Goal: Task Accomplishment & Management: Manage account settings

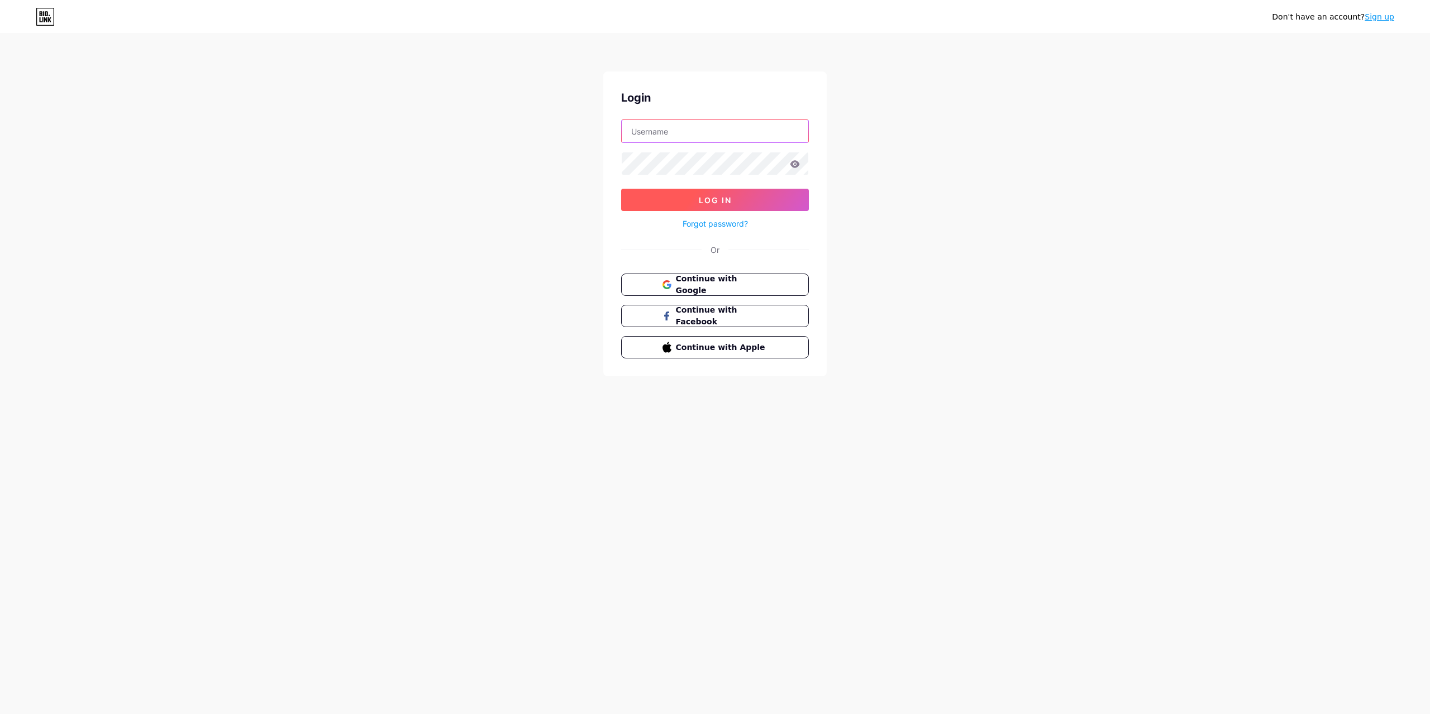
type input "[EMAIL_ADDRESS][DOMAIN_NAME]"
click at [722, 205] on button "Log In" at bounding box center [715, 200] width 188 height 22
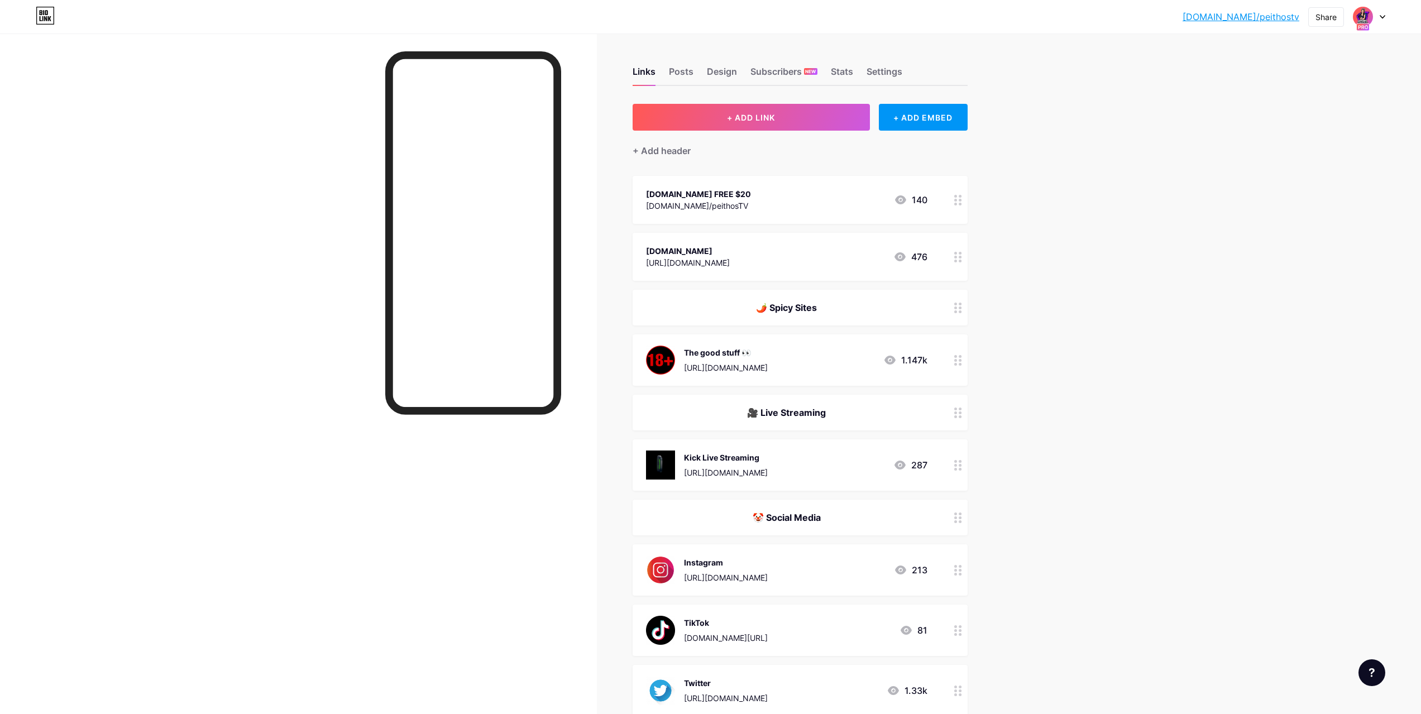
click at [1384, 16] on icon at bounding box center [1383, 17] width 6 height 4
click at [1309, 108] on div "[DOMAIN_NAME]/peithosxxx" at bounding box center [1325, 108] width 93 height 9
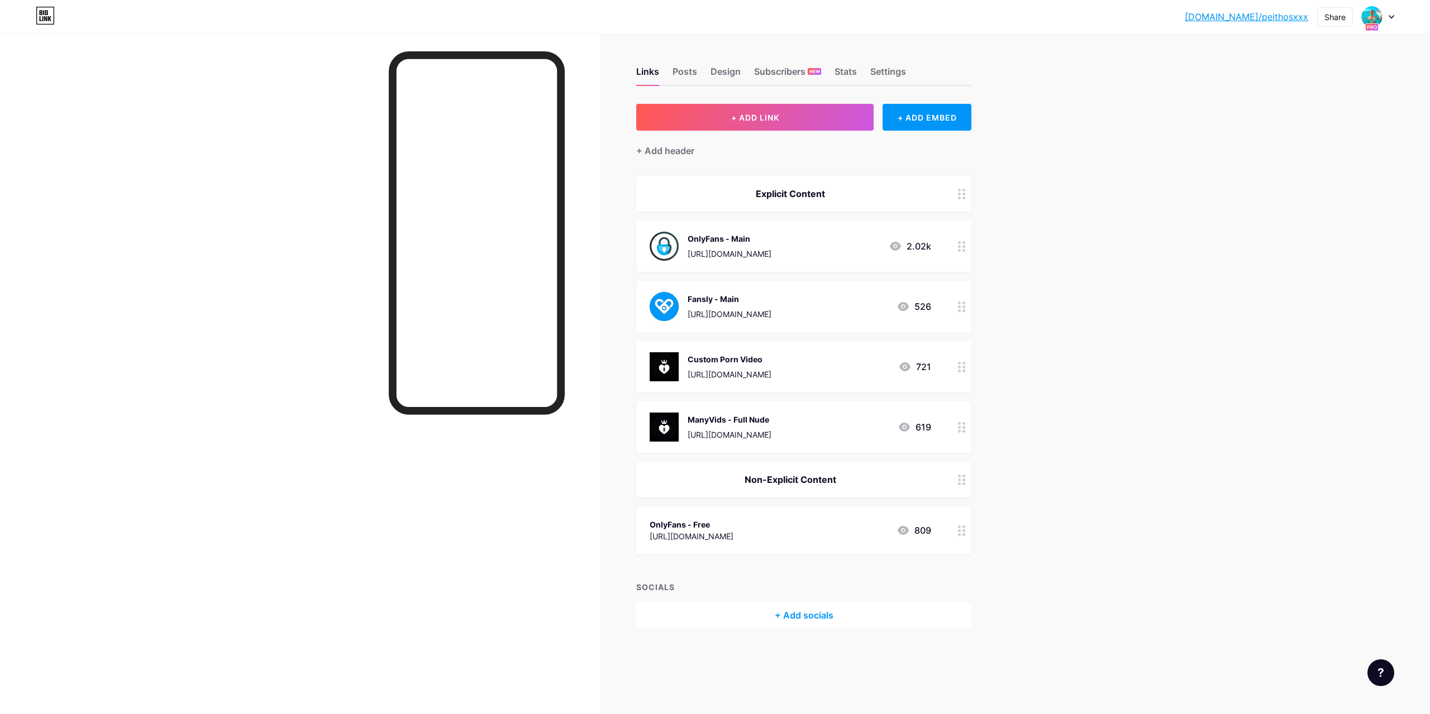
click at [834, 249] on div "OnlyFans - Main https://onlyfans.com/peithostv 2.02k" at bounding box center [790, 246] width 281 height 29
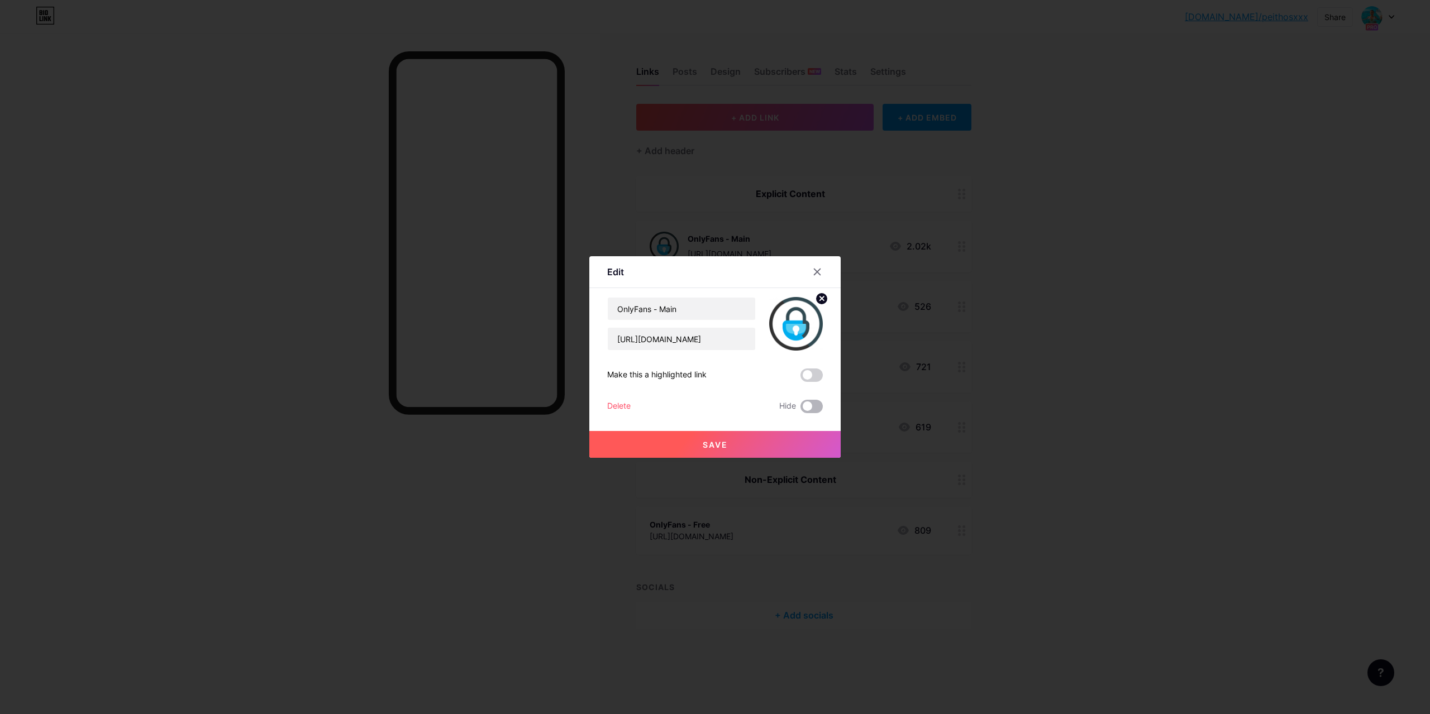
click at [805, 406] on span at bounding box center [811, 406] width 22 height 13
click at [800, 409] on input "checkbox" at bounding box center [800, 409] width 0 height 0
click at [753, 446] on button "Save" at bounding box center [714, 444] width 251 height 27
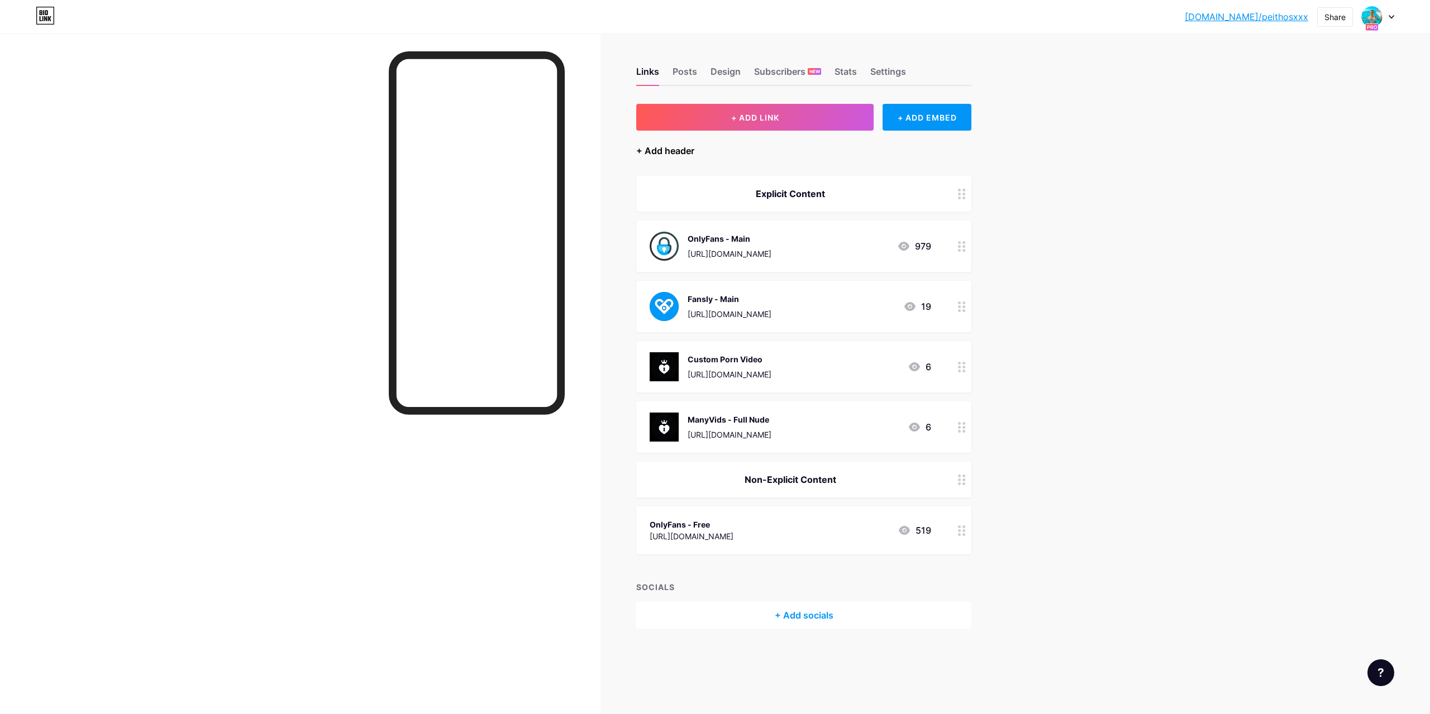
click at [672, 154] on div "+ Add header" at bounding box center [665, 150] width 58 height 13
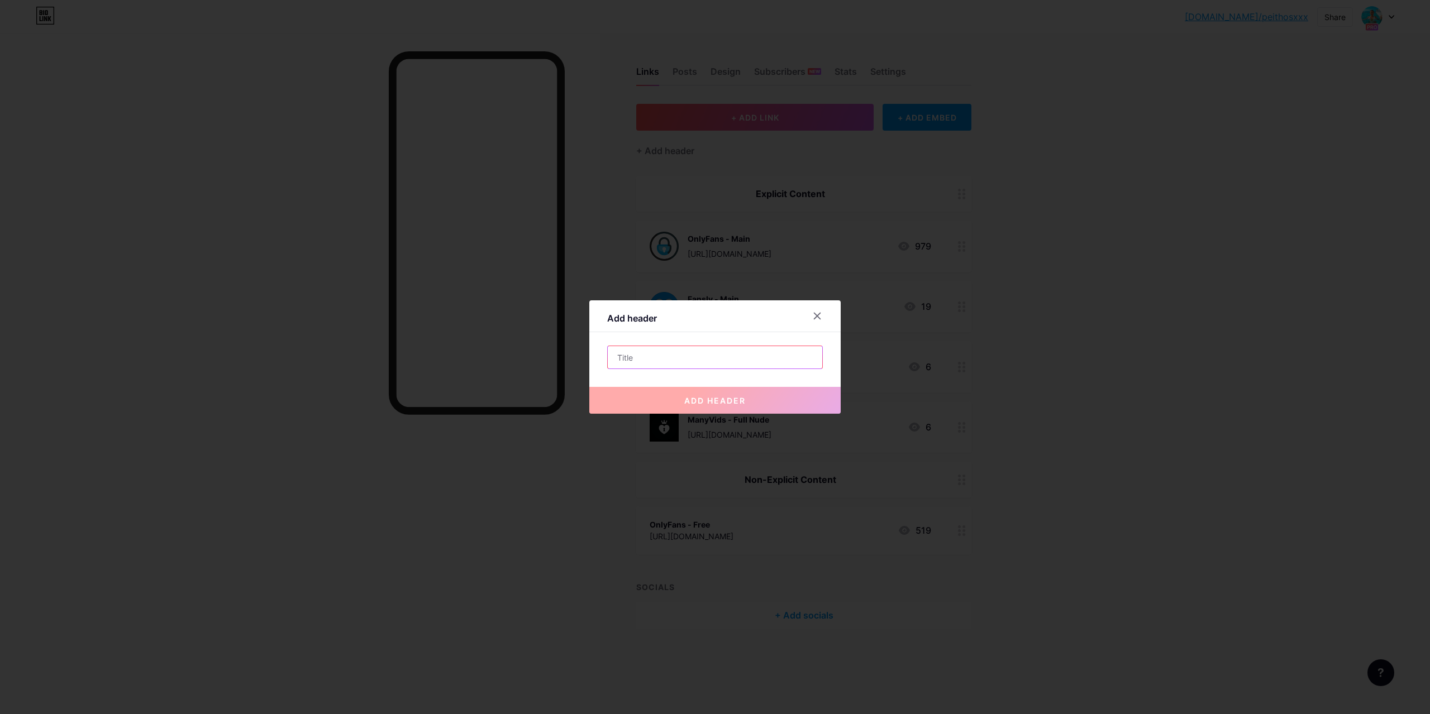
click at [672, 360] on input "text" at bounding box center [715, 357] width 214 height 22
click at [818, 312] on div at bounding box center [817, 316] width 20 height 20
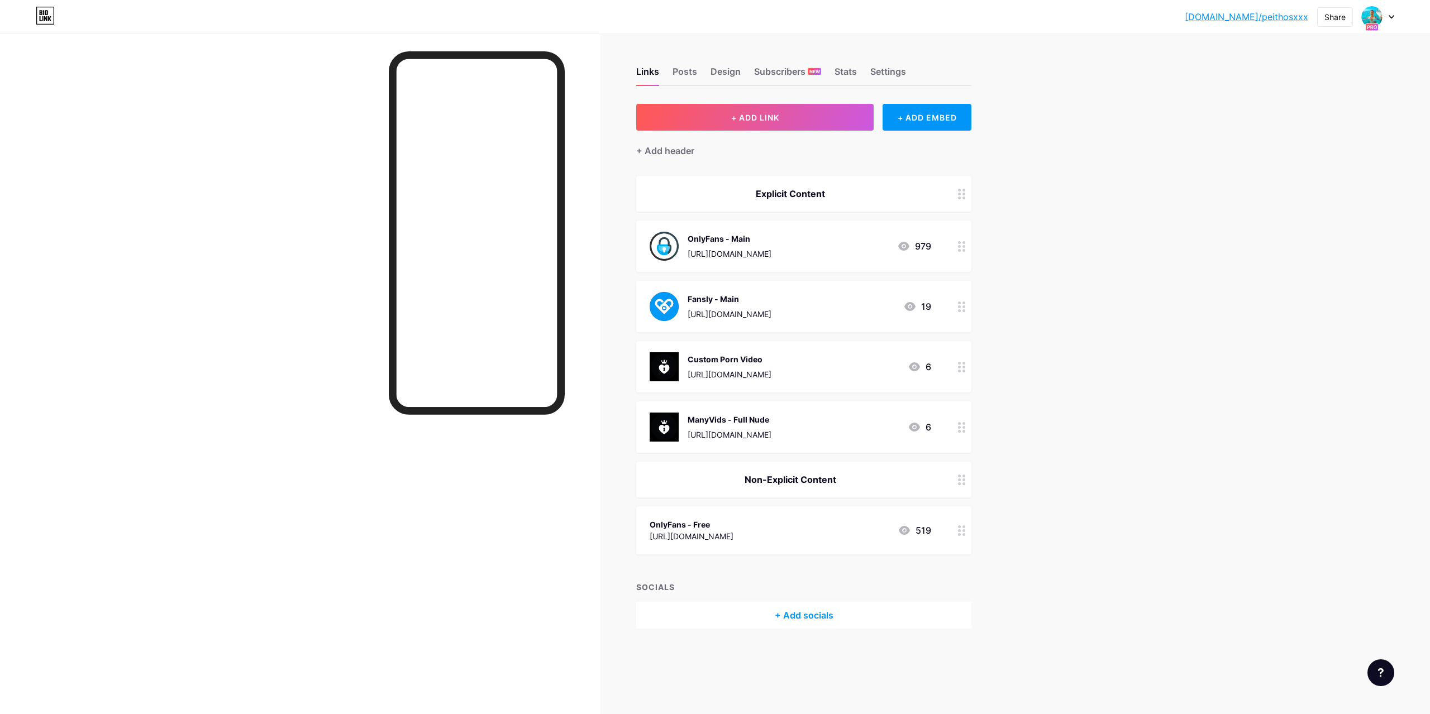
click at [884, 193] on div "Explicit Content" at bounding box center [790, 193] width 281 height 13
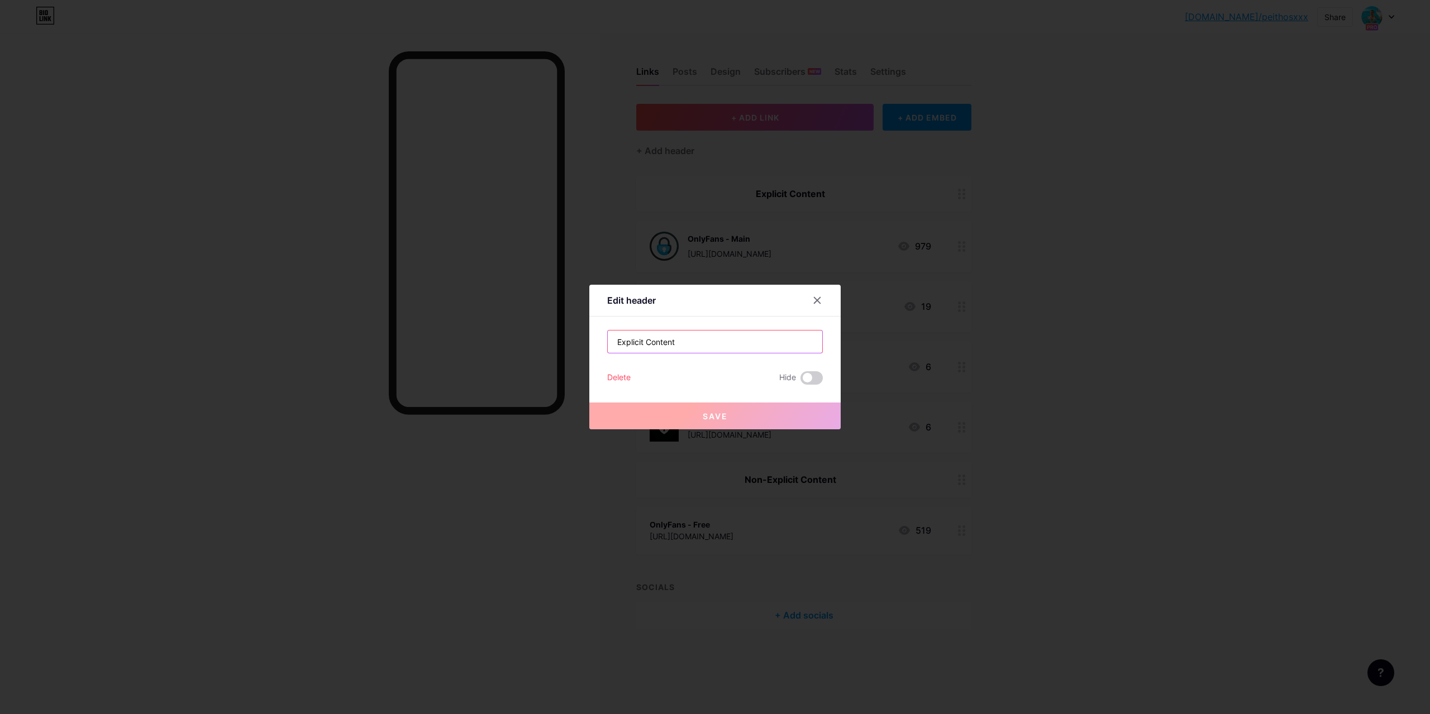
click at [614, 342] on input "Explicit Content" at bounding box center [715, 342] width 214 height 22
type input "No Explicit Content"
click at [722, 418] on span "Save" at bounding box center [715, 416] width 25 height 9
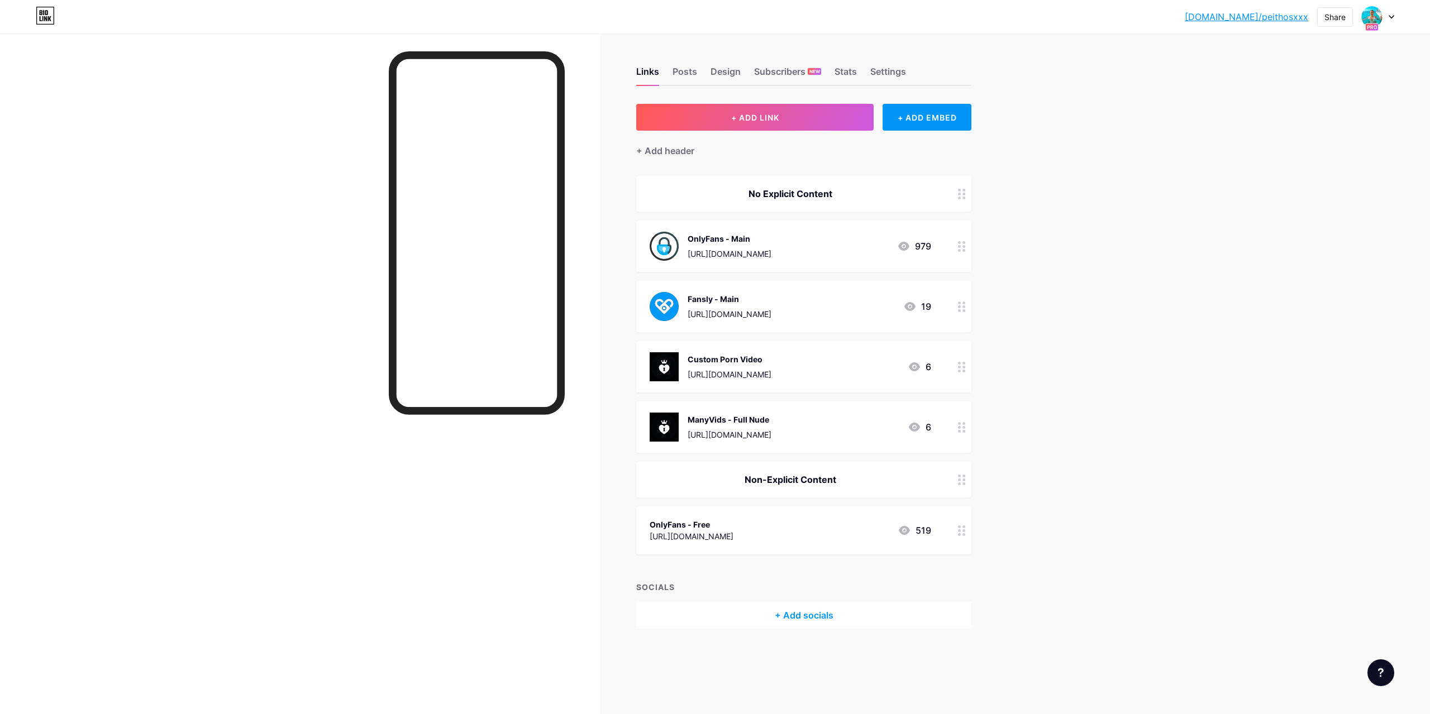
click at [751, 373] on div "https://www.manyvids.com/Custom-vid/1007526748/" at bounding box center [729, 375] width 84 height 12
